Goal: Book appointment/travel/reservation

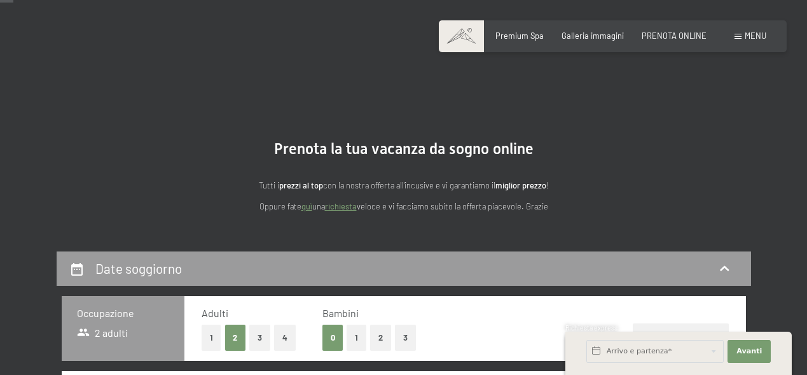
scroll to position [199, 0]
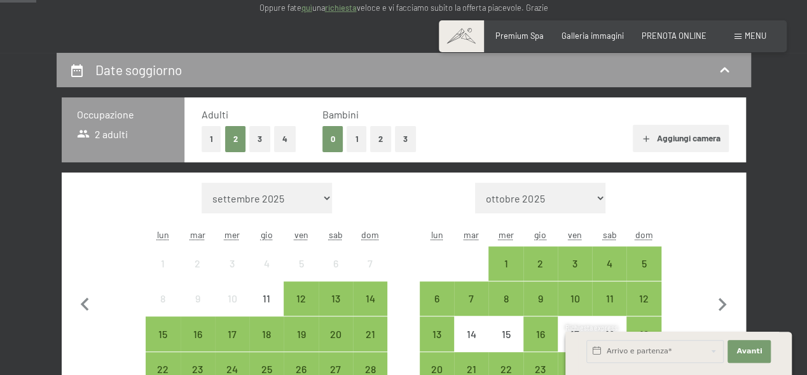
click at [285, 146] on button "4" at bounding box center [285, 139] width 22 height 26
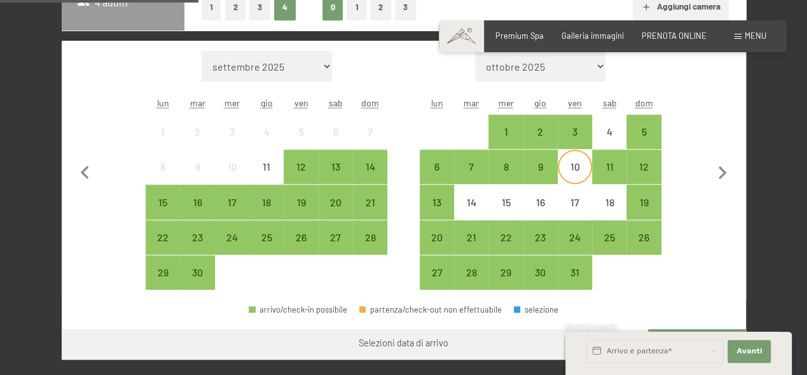
scroll to position [331, 0]
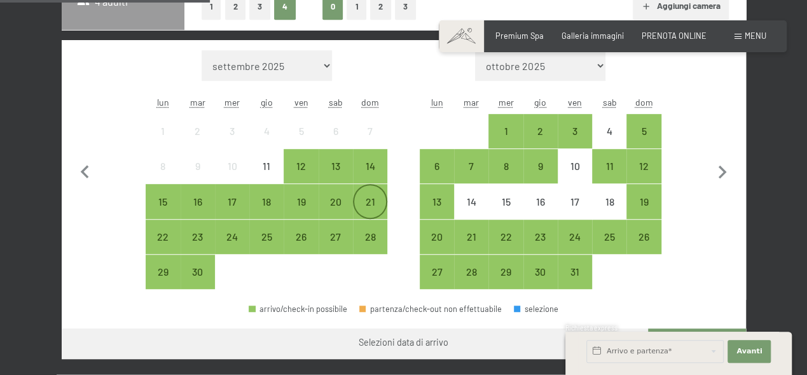
click at [373, 211] on div "21" at bounding box center [370, 213] width 32 height 32
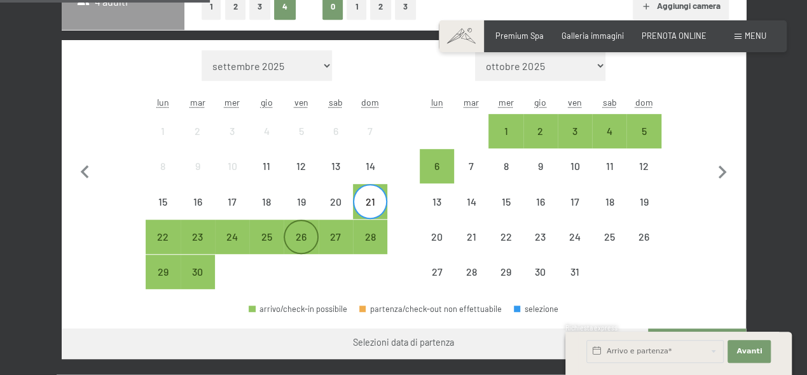
click at [307, 232] on div "26" at bounding box center [301, 248] width 32 height 32
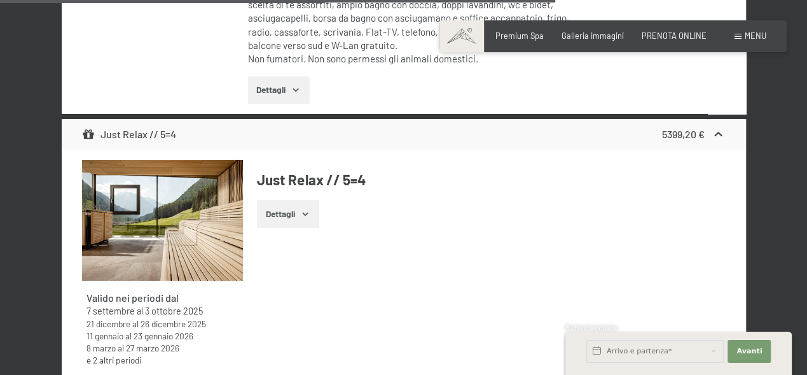
scroll to position [2316, 0]
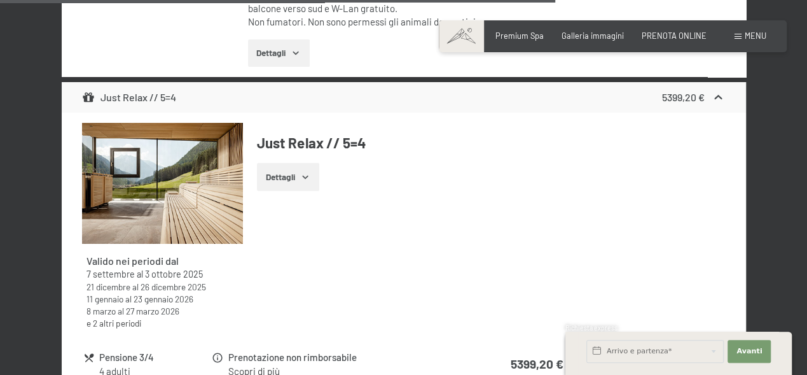
click at [309, 166] on button "Dettagli" at bounding box center [288, 177] width 62 height 28
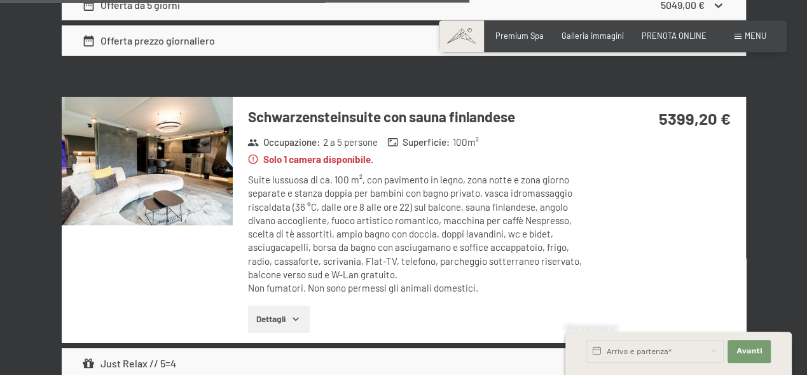
scroll to position [2051, 0]
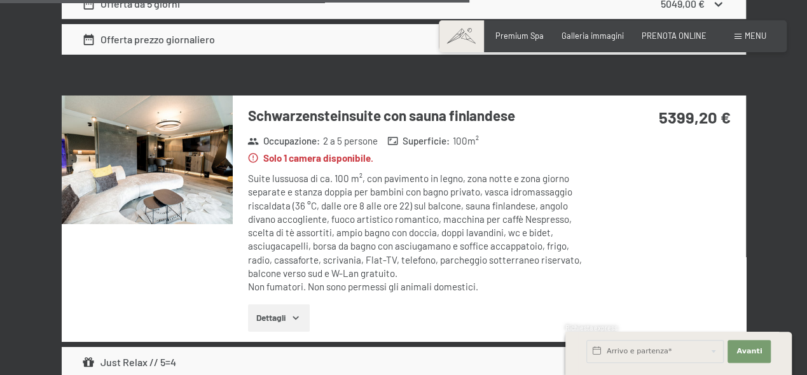
click at [297, 312] on icon "button" at bounding box center [296, 317] width 10 height 10
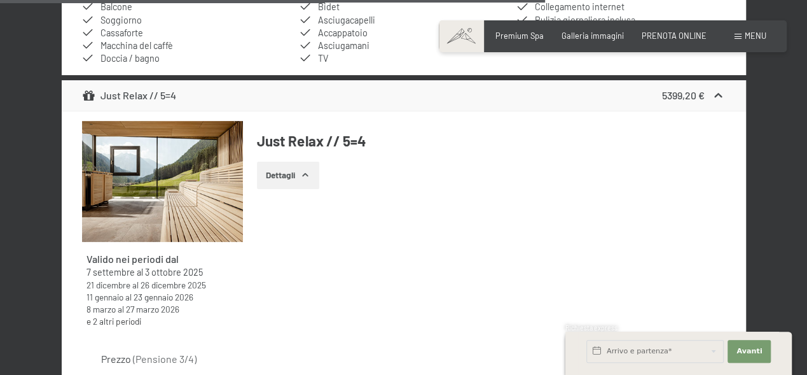
scroll to position [2779, 0]
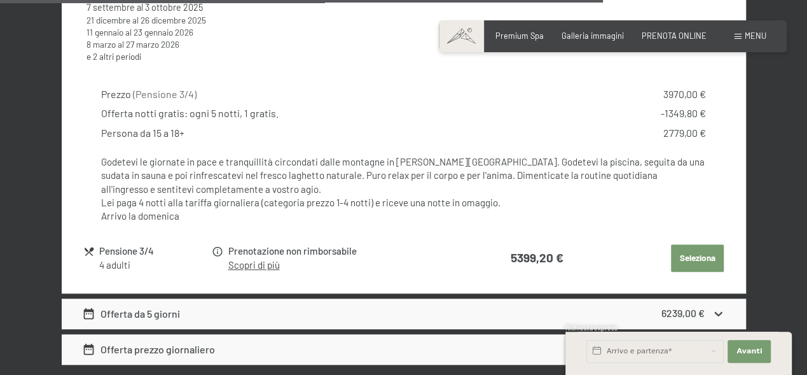
click at [713, 249] on button "Seleziona" at bounding box center [697, 258] width 53 height 28
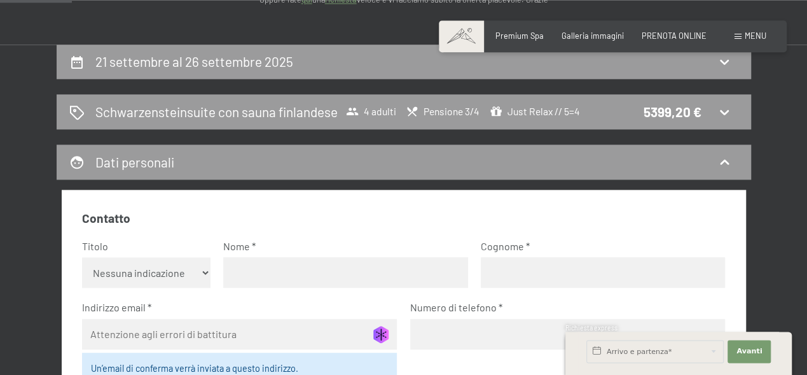
scroll to position [132, 0]
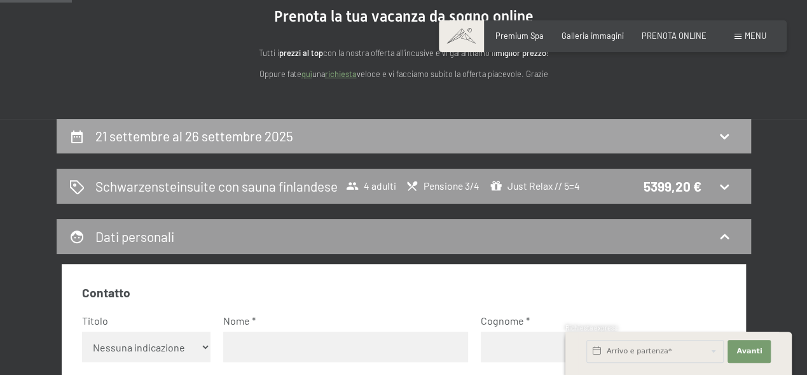
click at [724, 134] on icon at bounding box center [724, 136] width 15 height 15
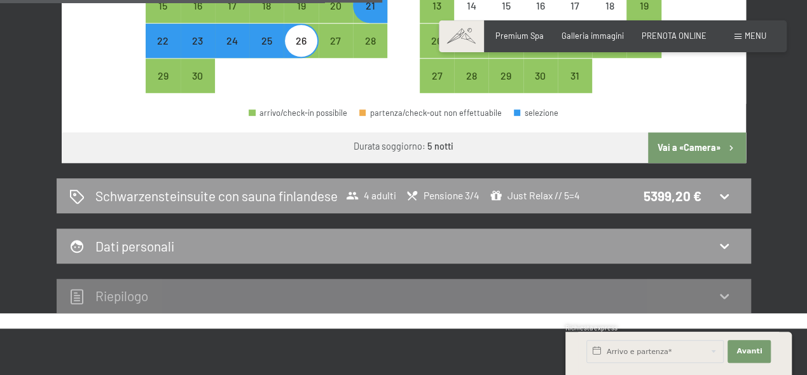
scroll to position [582, 0]
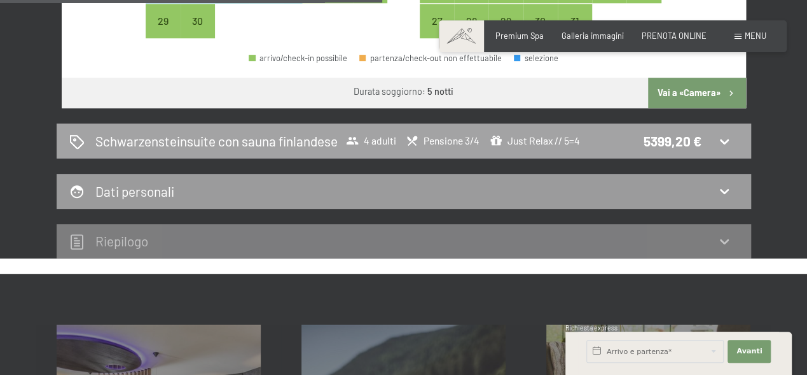
click at [729, 130] on div "Schwarzensteinsuite con sauna finlandese 4 adulti Pensione 3/4 Just Relax // 5=…" at bounding box center [404, 140] width 695 height 35
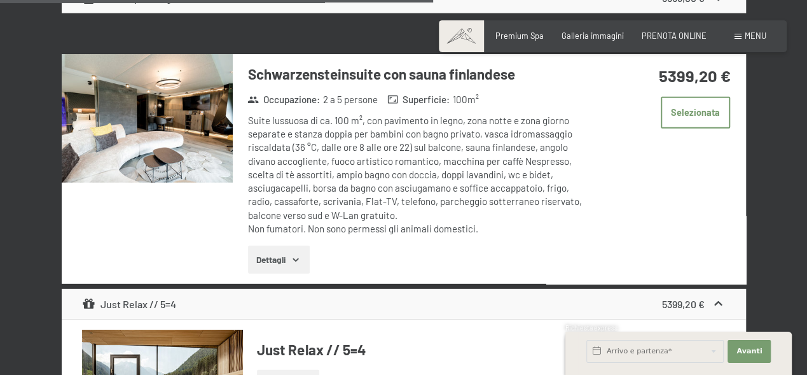
scroll to position [1706, 0]
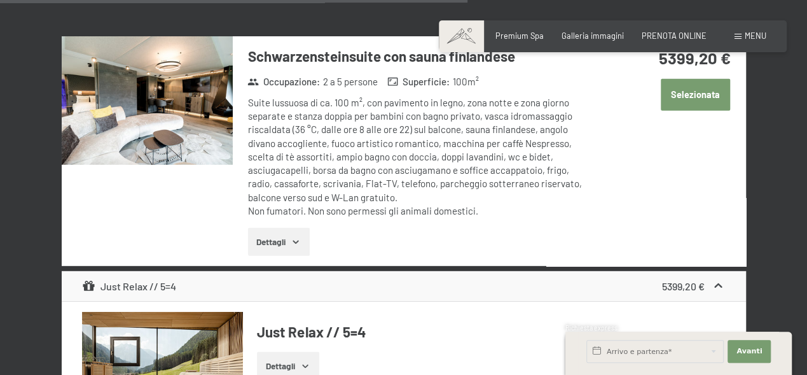
drag, startPoint x: 688, startPoint y: 85, endPoint x: 676, endPoint y: 106, distance: 23.4
click at [688, 85] on button "Selezionata" at bounding box center [696, 95] width 70 height 32
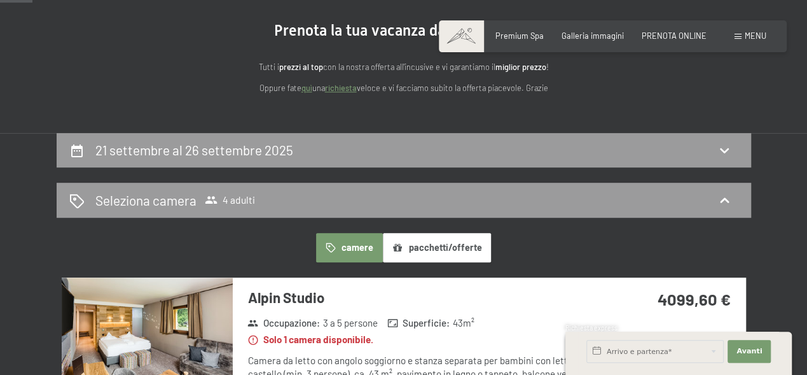
scroll to position [317, 0]
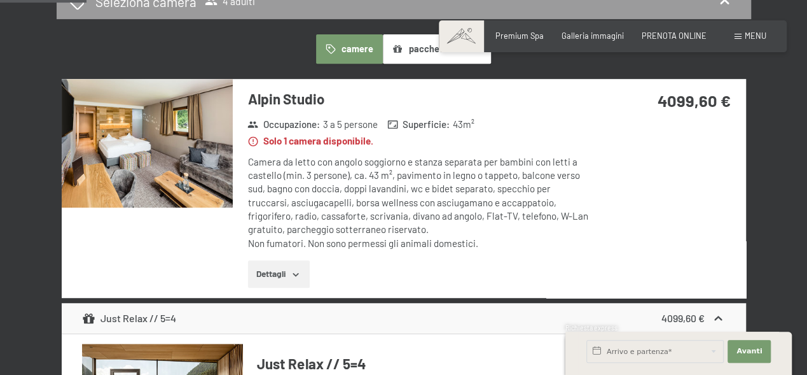
click at [292, 274] on icon "button" at bounding box center [296, 274] width 10 height 10
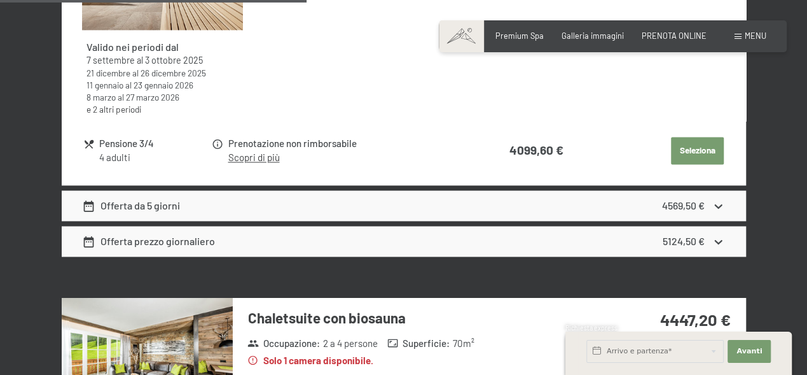
scroll to position [728, 0]
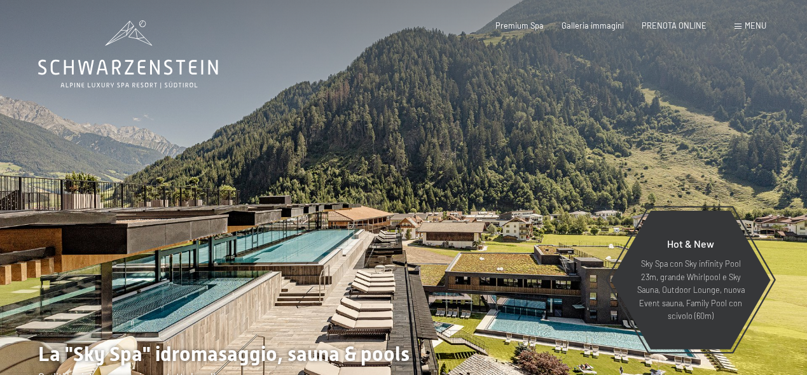
click at [692, 31] on div "Premium Spa Galleria immagini PRENOTA ONLINE" at bounding box center [591, 25] width 265 height 11
click at [688, 26] on span "PRENOTA ONLINE" at bounding box center [674, 23] width 65 height 10
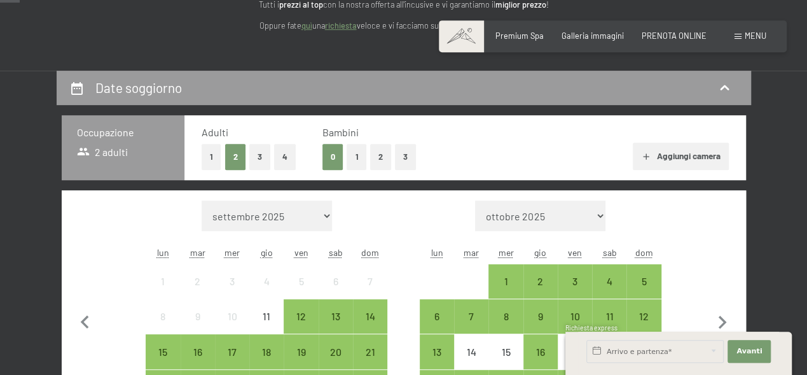
scroll to position [199, 0]
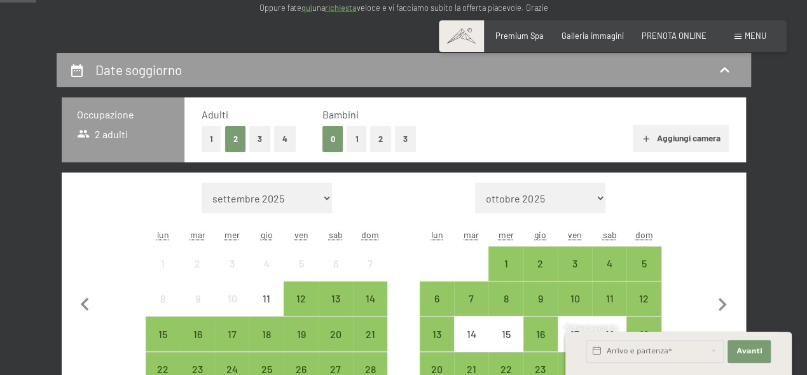
click at [281, 142] on button "4" at bounding box center [285, 139] width 22 height 26
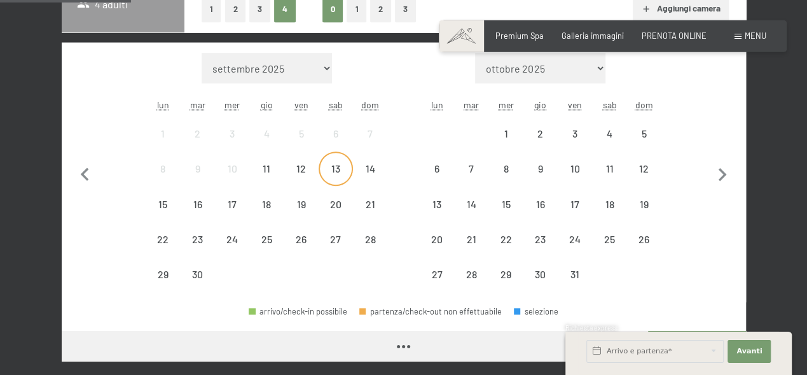
scroll to position [331, 0]
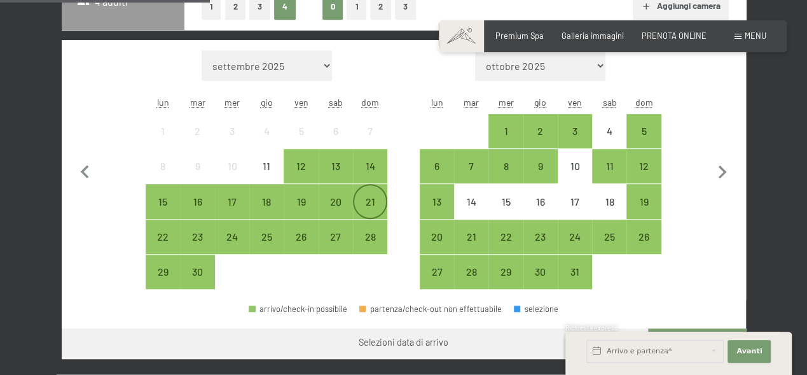
click at [379, 202] on div "21" at bounding box center [370, 213] width 32 height 32
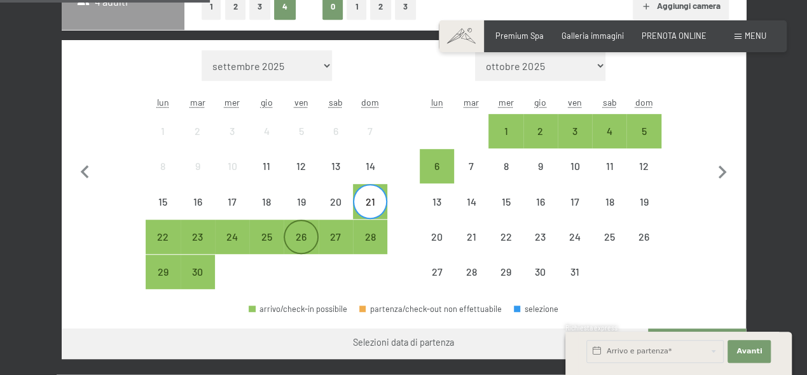
click at [299, 246] on div "26" at bounding box center [301, 248] width 32 height 32
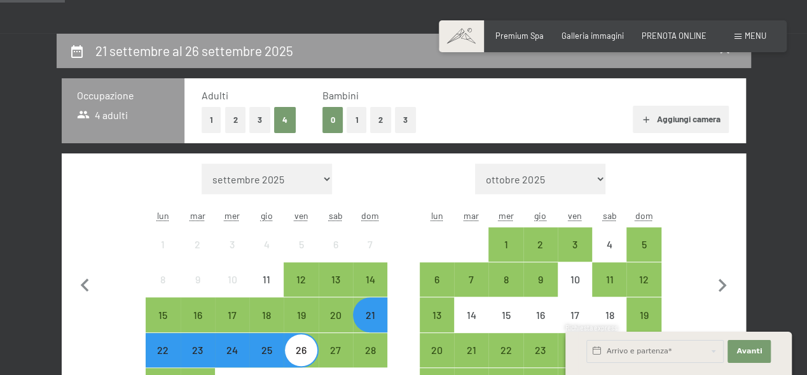
scroll to position [132, 0]
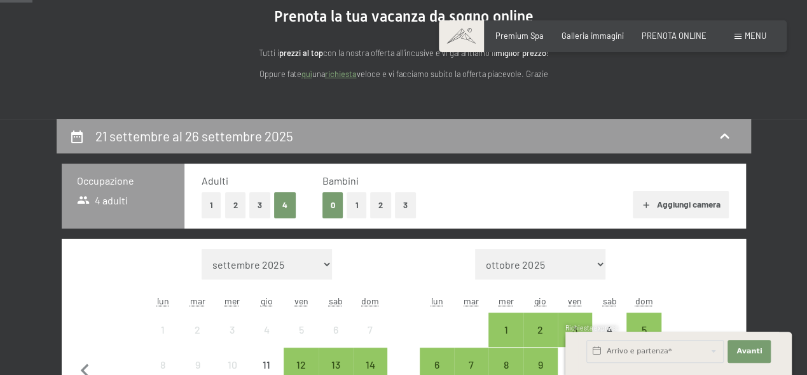
click at [288, 202] on button "4" at bounding box center [285, 205] width 22 height 26
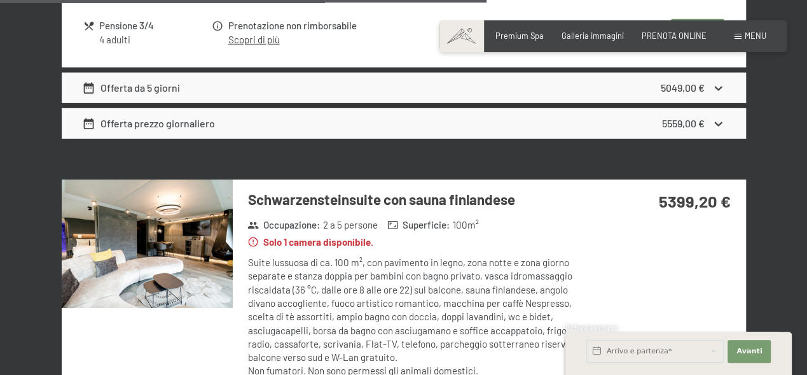
scroll to position [2118, 0]
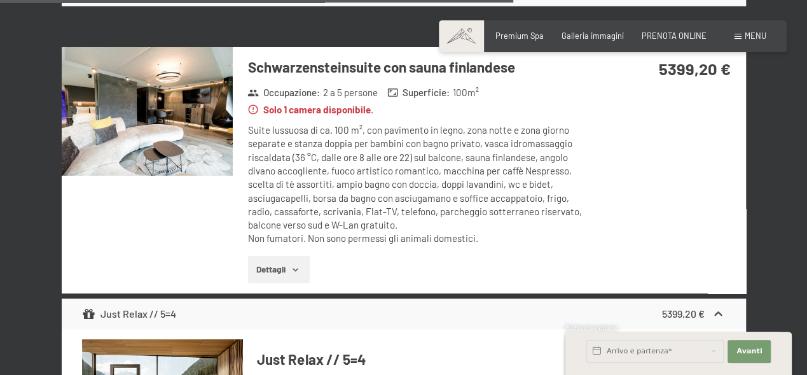
click at [295, 268] on icon "button" at bounding box center [296, 269] width 6 height 3
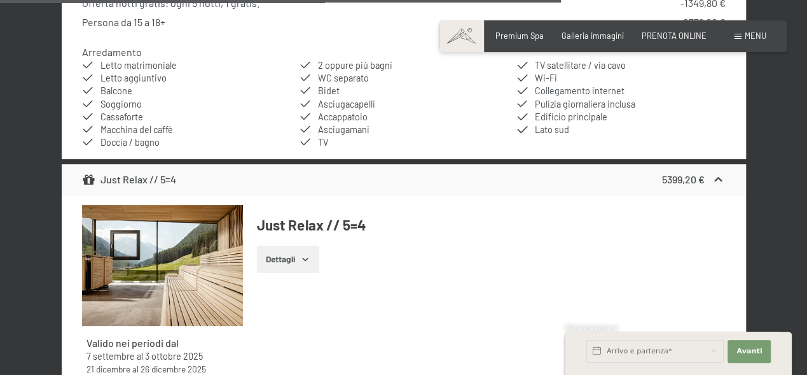
scroll to position [2647, 0]
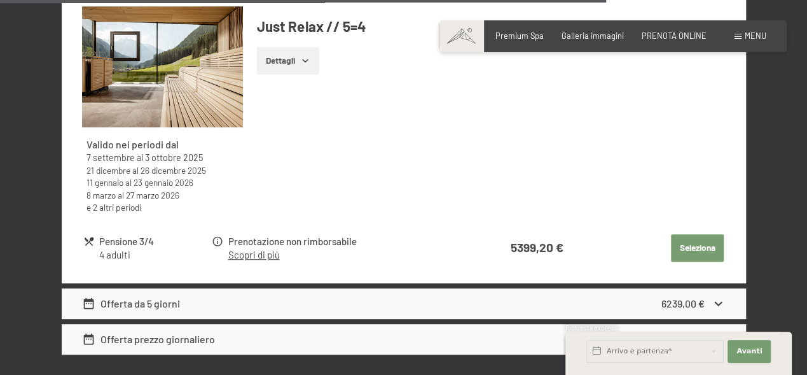
click at [247, 249] on link "Scopri di più" at bounding box center [254, 254] width 52 height 11
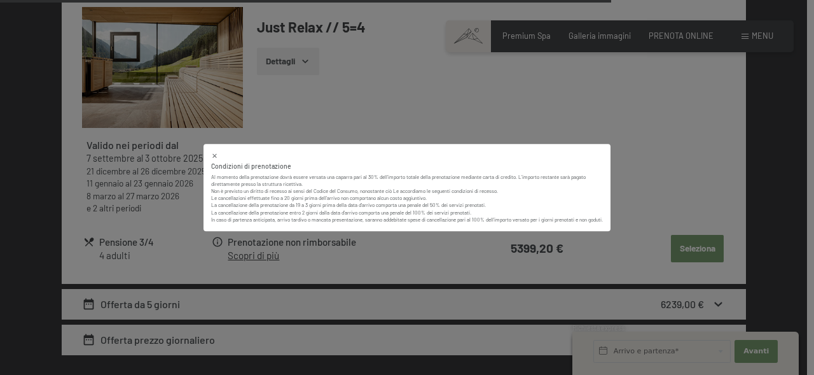
click at [655, 95] on div "Condizioni di prenotazione Al momento della prenotazione dovrà essere versata u…" at bounding box center [407, 187] width 814 height 375
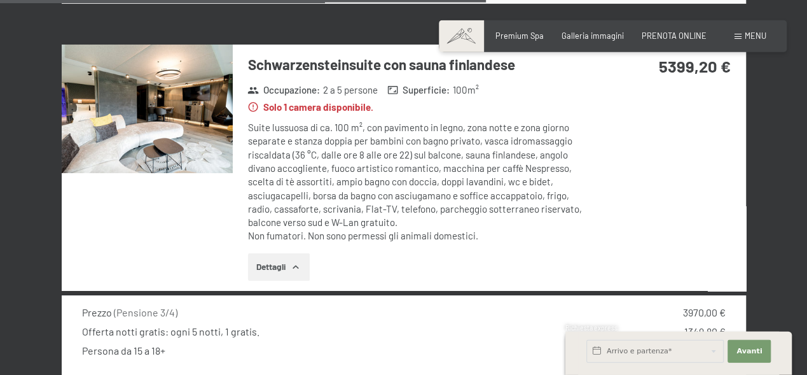
scroll to position [2051, 0]
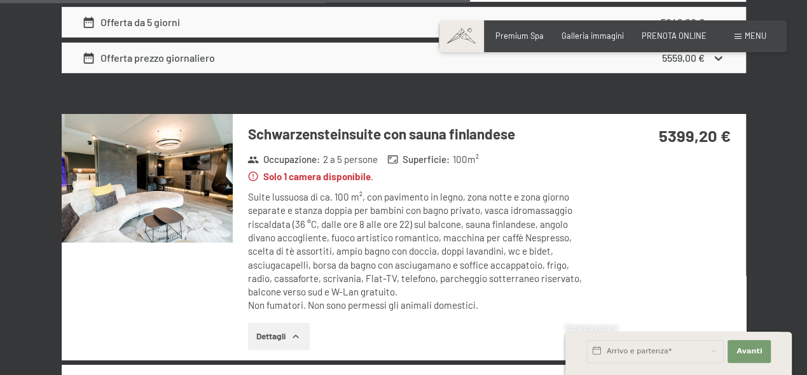
click at [295, 323] on button "Dettagli" at bounding box center [279, 337] width 62 height 28
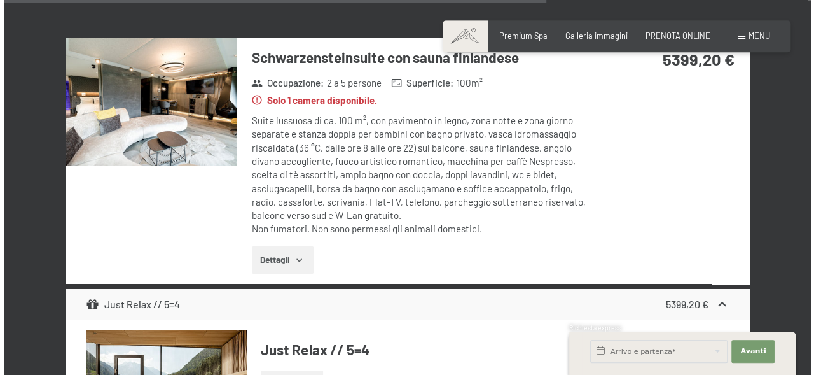
scroll to position [1985, 0]
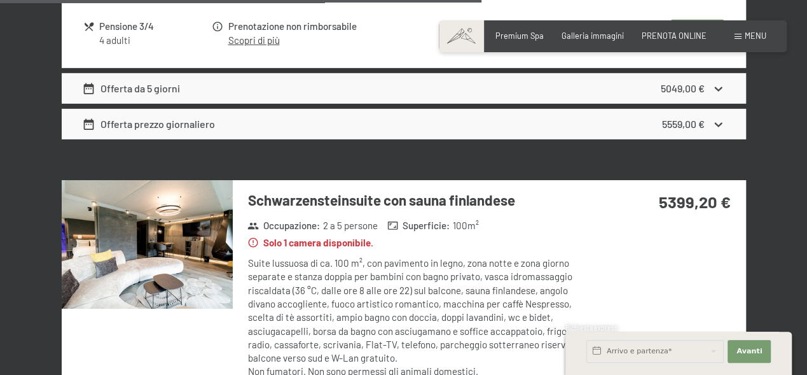
click at [324, 190] on h3 "Schwarzensteinsuite con sauna finlandese" at bounding box center [420, 200] width 344 height 20
click at [734, 38] on div "Prenotazione Richiesta Premium Spa Galleria immagini PRENOTA ONLINE Menu DE IT …" at bounding box center [612, 36] width 307 height 11
click at [739, 39] on span at bounding box center [738, 37] width 7 height 6
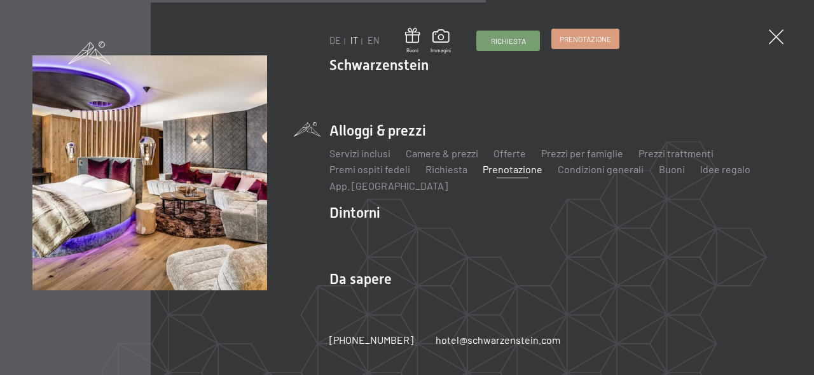
click at [613, 40] on link "Prenotazione" at bounding box center [585, 38] width 67 height 19
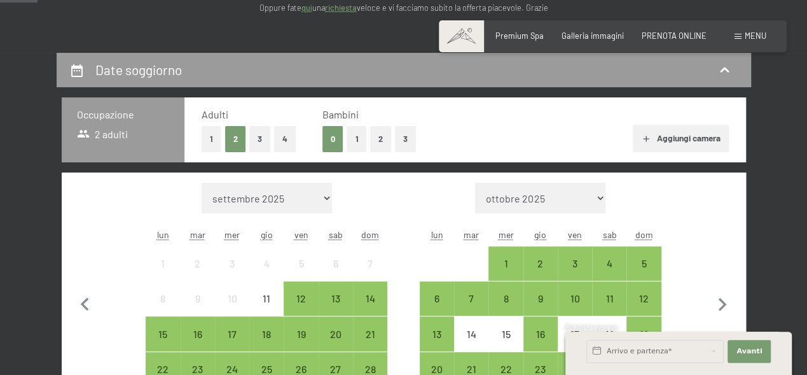
scroll to position [265, 0]
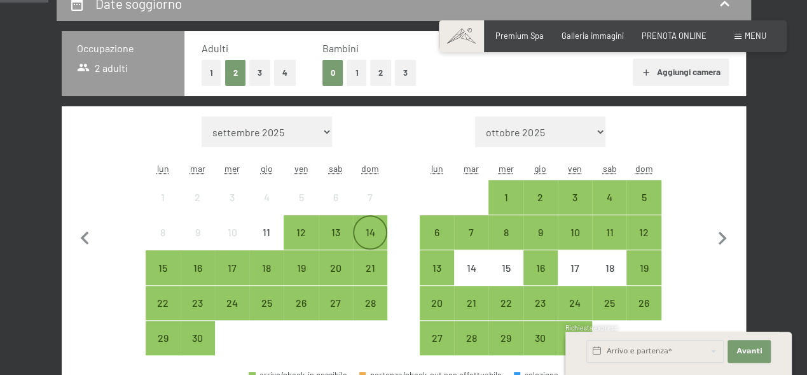
click at [375, 236] on div "14" at bounding box center [370, 243] width 32 height 32
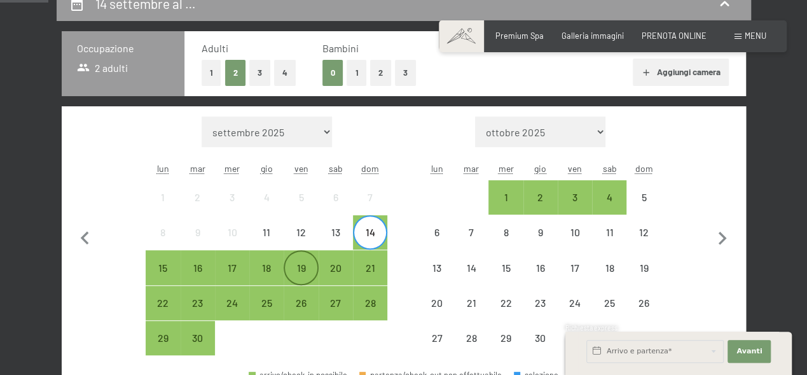
click at [296, 274] on div "19" at bounding box center [301, 279] width 32 height 32
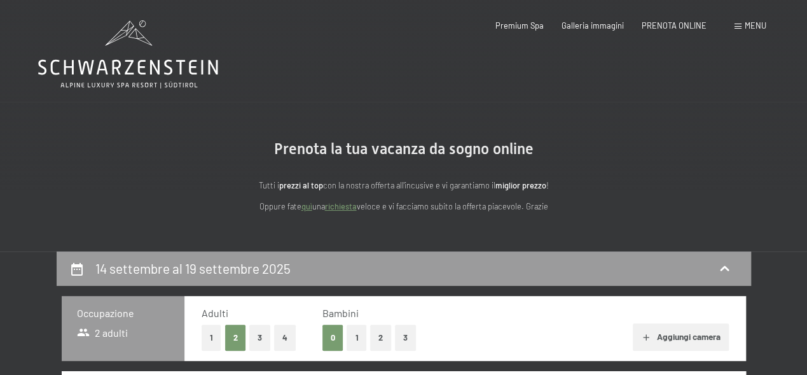
scroll to position [66, 0]
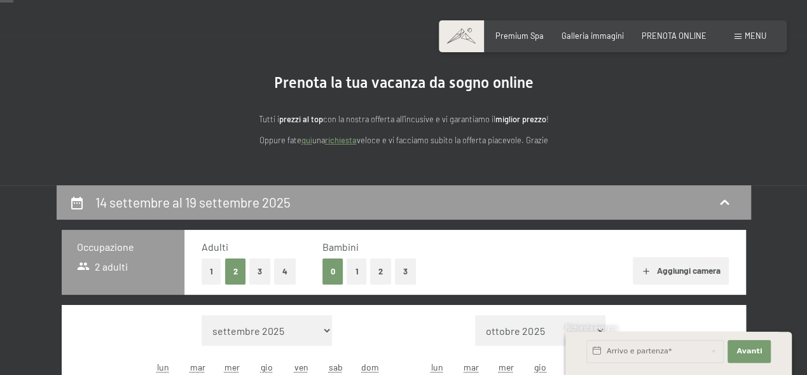
click at [286, 268] on button "4" at bounding box center [285, 271] width 22 height 26
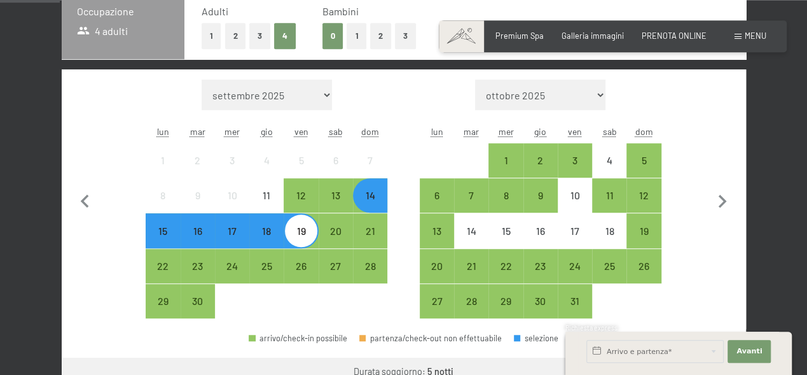
scroll to position [303, 0]
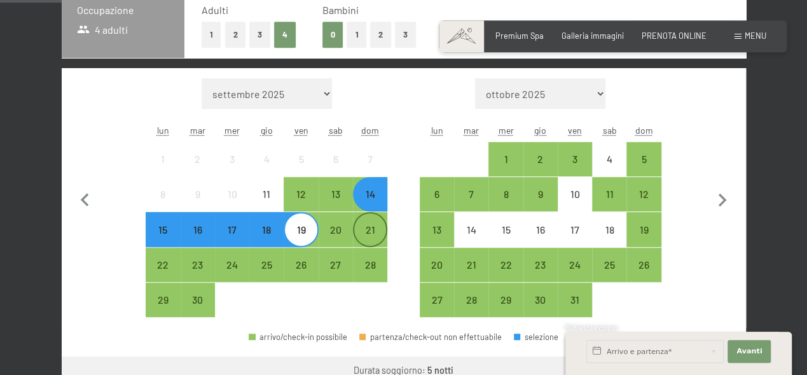
click at [373, 222] on div "21" at bounding box center [370, 229] width 32 height 32
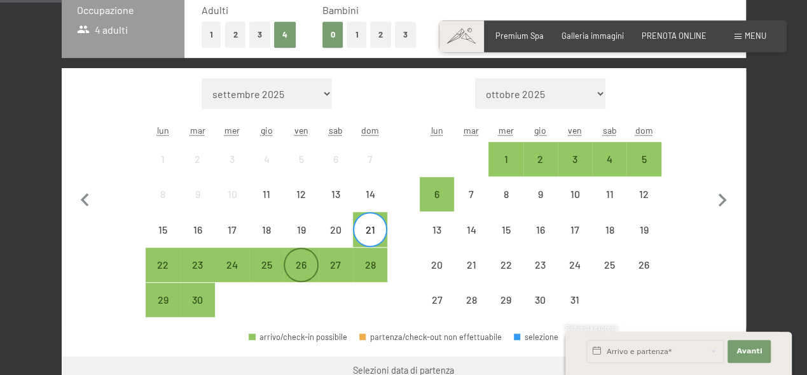
click at [309, 260] on div "26" at bounding box center [301, 276] width 32 height 32
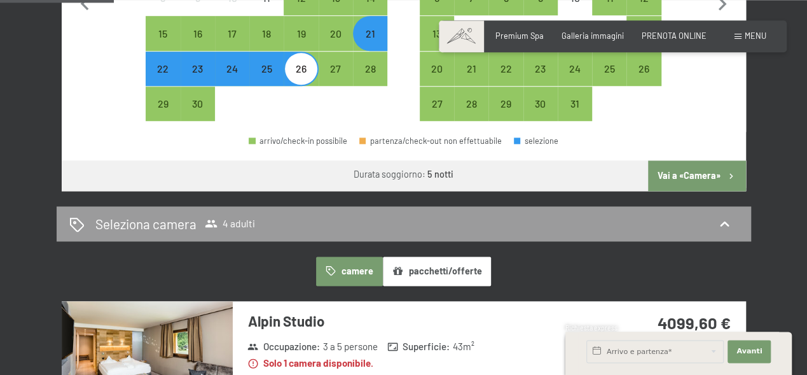
scroll to position [435, 0]
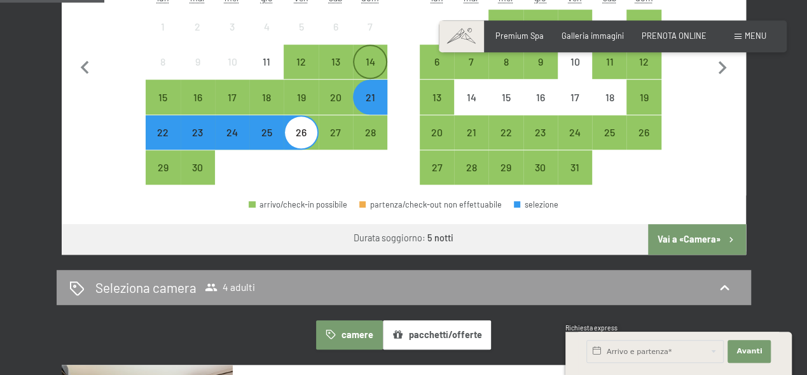
click at [370, 60] on div "14" at bounding box center [370, 73] width 32 height 32
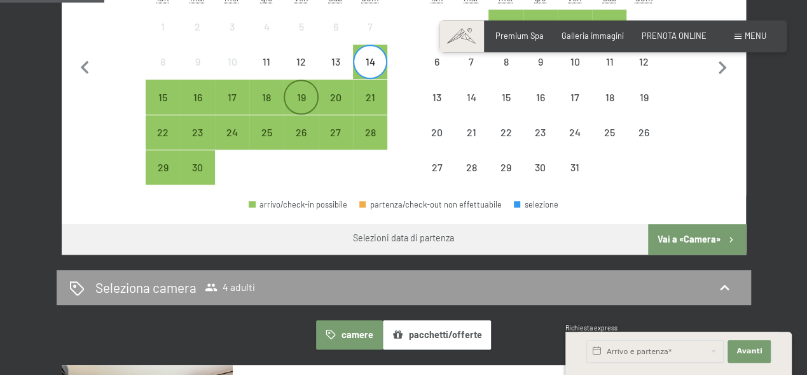
click at [300, 98] on div "19" at bounding box center [301, 108] width 32 height 32
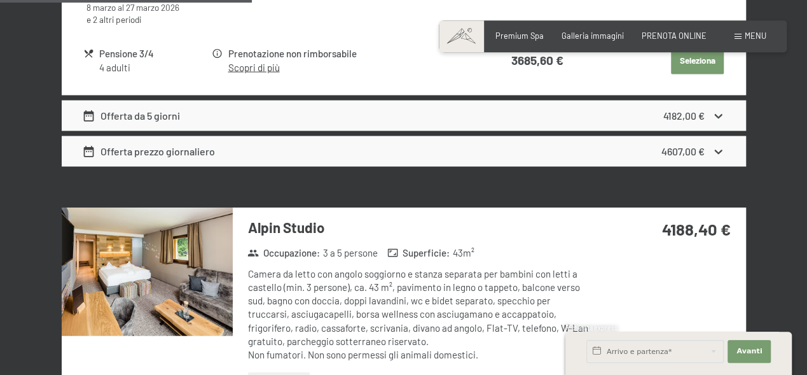
scroll to position [1295, 0]
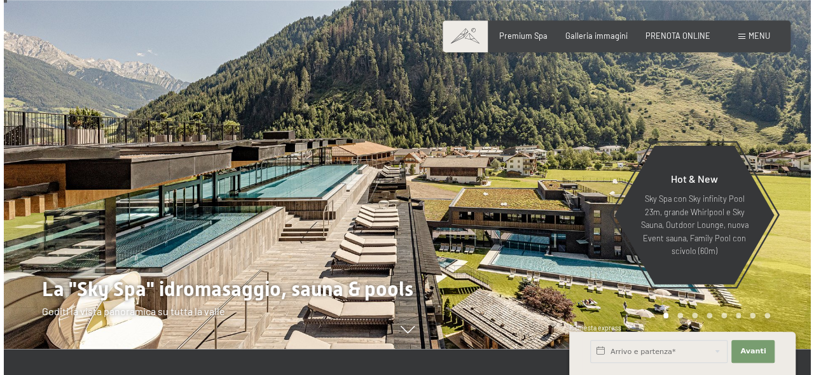
scroll to position [66, 0]
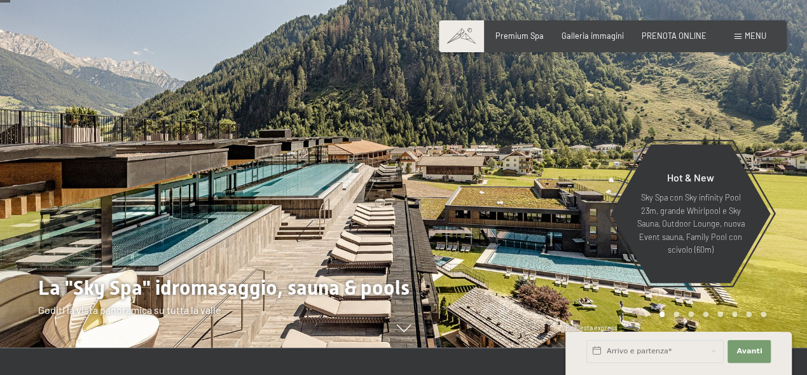
click at [744, 40] on div "Menu" at bounding box center [751, 36] width 32 height 11
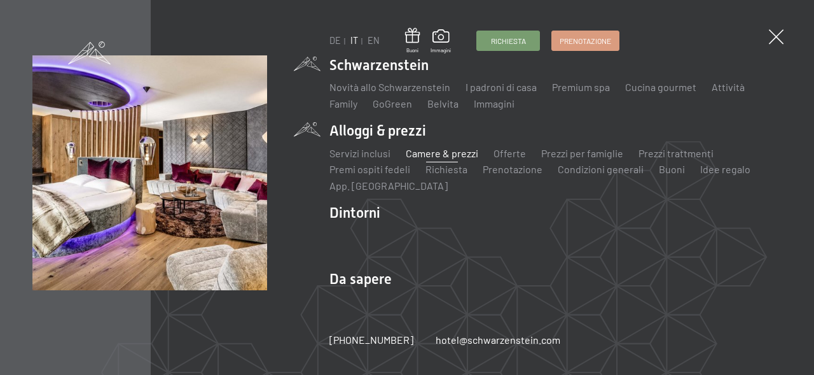
click at [464, 151] on link "Camere & prezzi" at bounding box center [442, 153] width 73 height 12
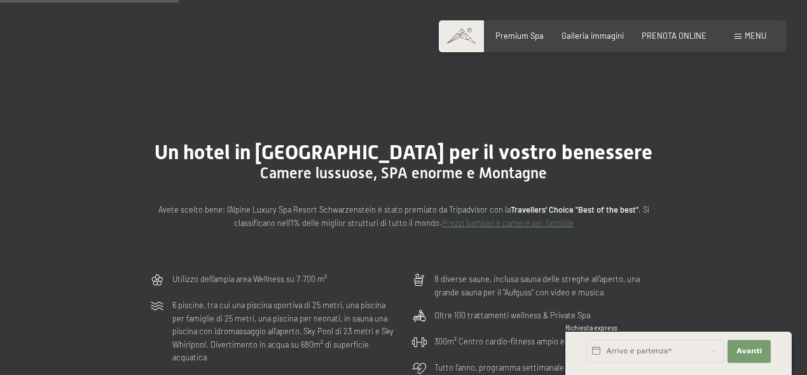
scroll to position [728, 0]
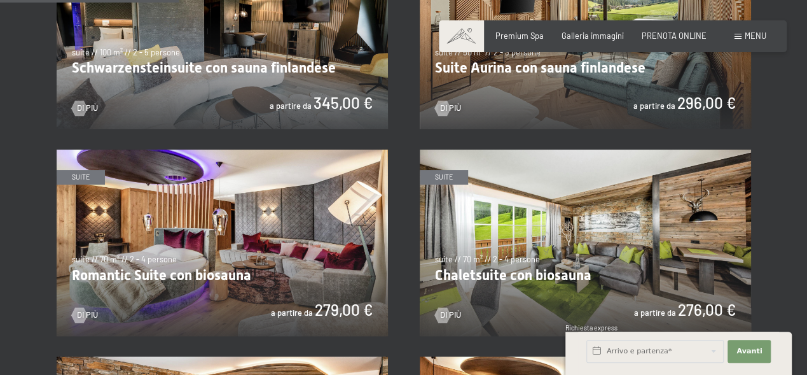
click at [272, 95] on img at bounding box center [222, 36] width 331 height 186
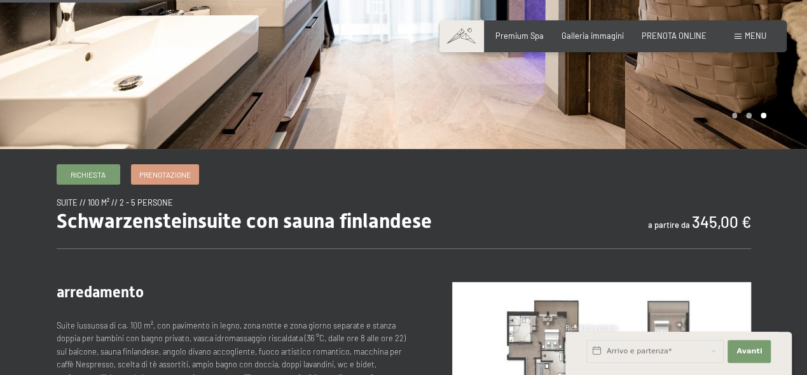
scroll to position [463, 0]
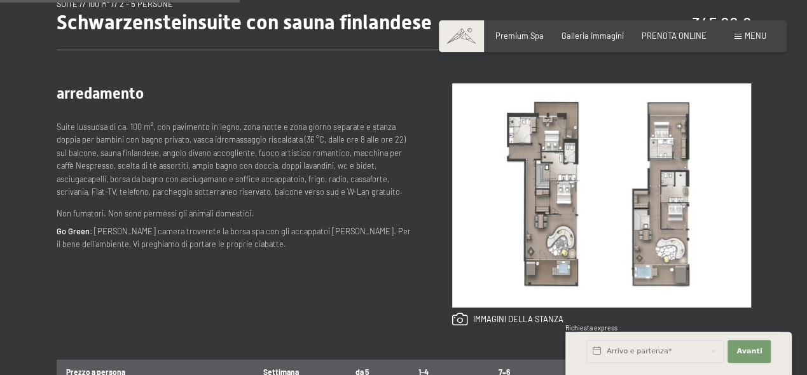
click at [644, 268] on img at bounding box center [601, 195] width 299 height 224
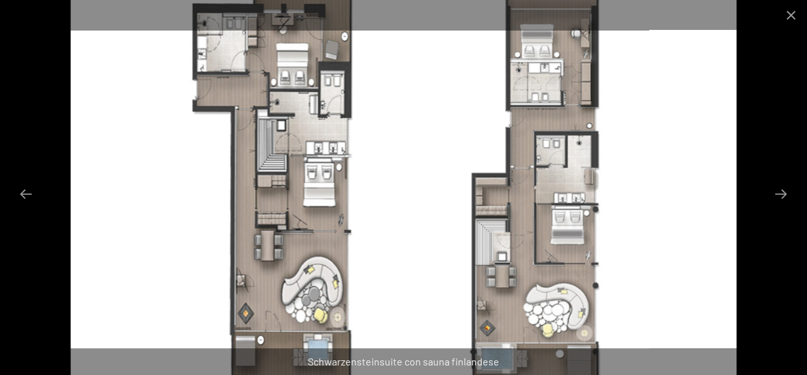
scroll to position [397, 0]
click at [541, 83] on img at bounding box center [404, 187] width 666 height 375
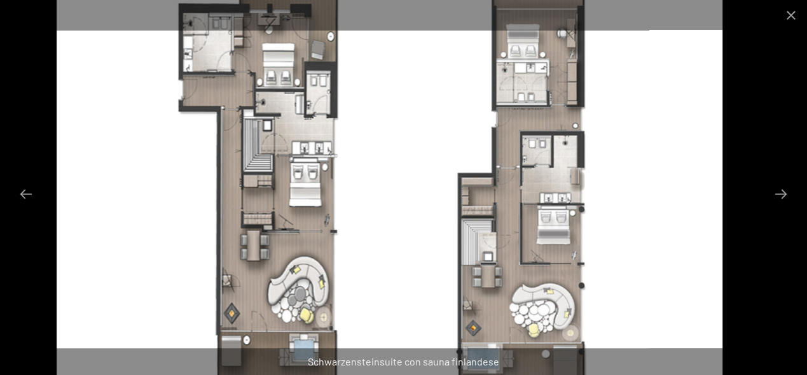
drag, startPoint x: 671, startPoint y: 149, endPoint x: 656, endPoint y: 257, distance: 109.2
click at [656, 257] on img at bounding box center [390, 187] width 666 height 375
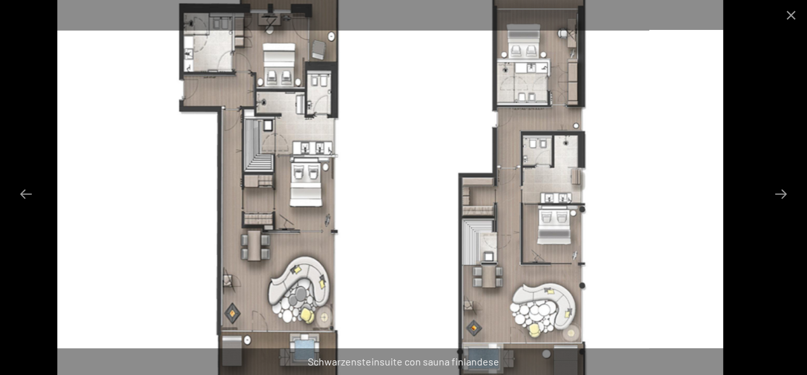
drag, startPoint x: 507, startPoint y: 230, endPoint x: 497, endPoint y: 95, distance: 135.3
click at [495, 93] on img at bounding box center [390, 187] width 666 height 375
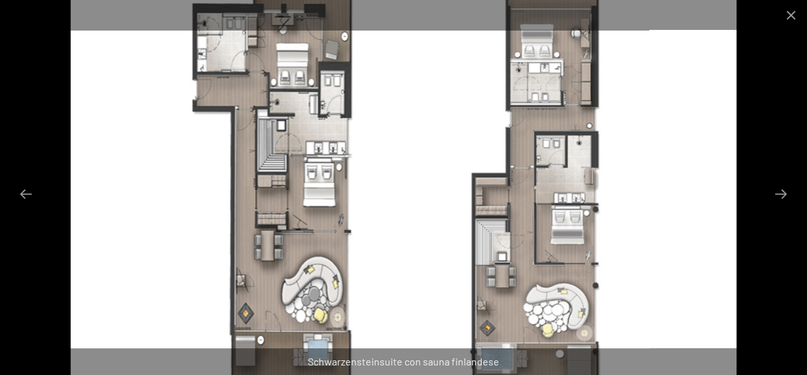
click at [496, 227] on img at bounding box center [404, 187] width 666 height 375
click at [793, 11] on button "Close gallery" at bounding box center [792, 15] width 32 height 30
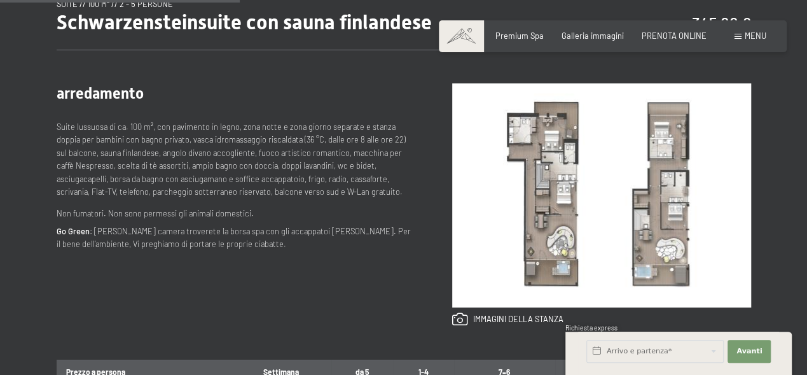
click at [534, 136] on img at bounding box center [601, 195] width 299 height 224
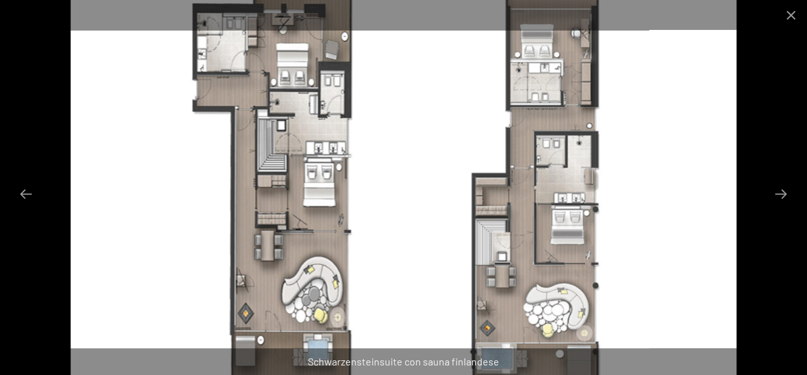
click at [667, 141] on img at bounding box center [404, 187] width 666 height 375
click at [791, 18] on button "Close gallery" at bounding box center [792, 15] width 32 height 30
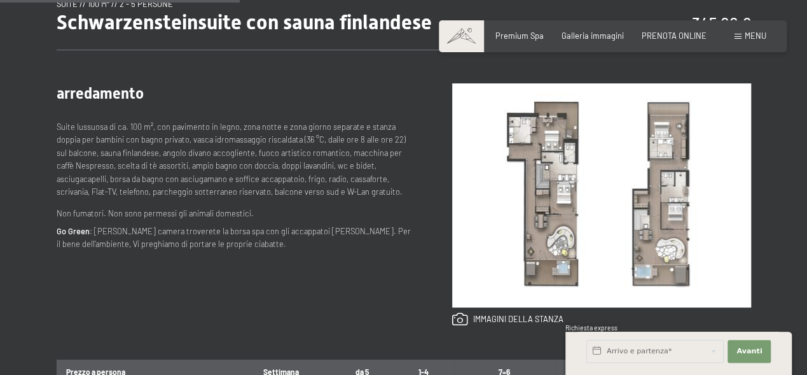
click at [676, 213] on img at bounding box center [601, 195] width 299 height 224
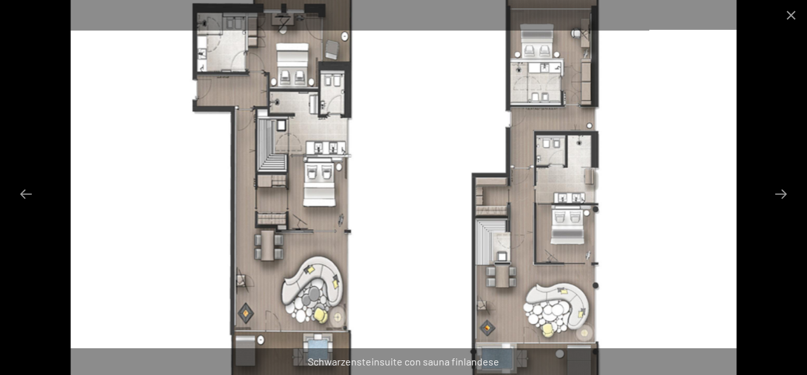
scroll to position [331, 0]
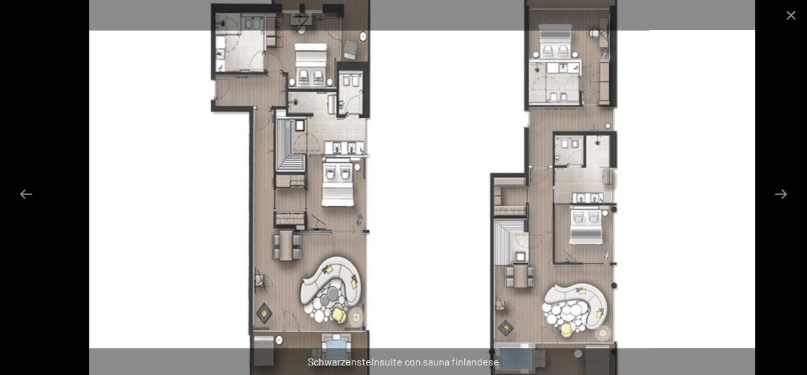
drag, startPoint x: 538, startPoint y: 78, endPoint x: 557, endPoint y: 150, distance: 75.0
click at [557, 150] on img at bounding box center [422, 187] width 666 height 375
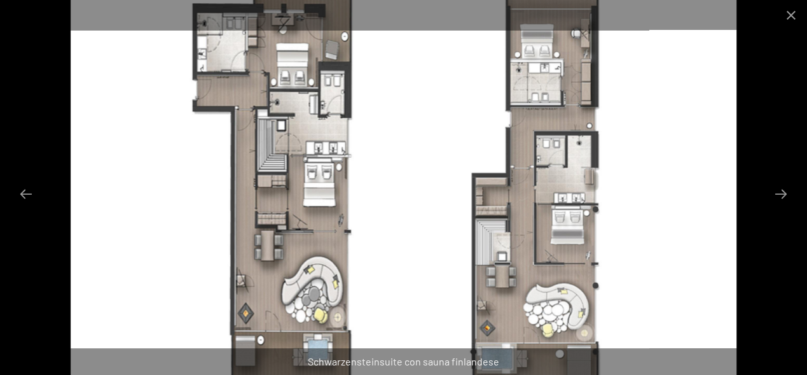
click at [547, 97] on img at bounding box center [404, 187] width 666 height 375
click at [273, 209] on img at bounding box center [404, 187] width 666 height 375
click at [291, 297] on img at bounding box center [404, 187] width 666 height 375
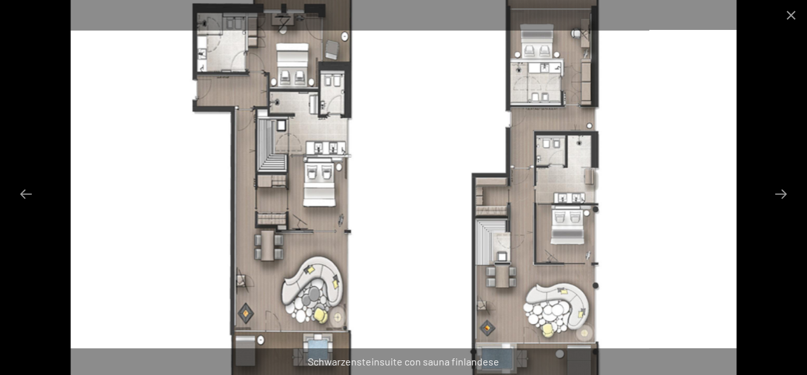
click at [795, 12] on button "Close gallery" at bounding box center [792, 15] width 32 height 30
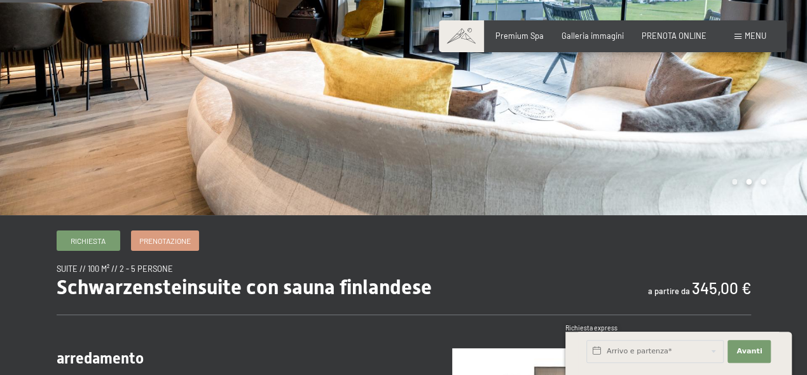
scroll to position [0, 0]
